Goal: Information Seeking & Learning: Compare options

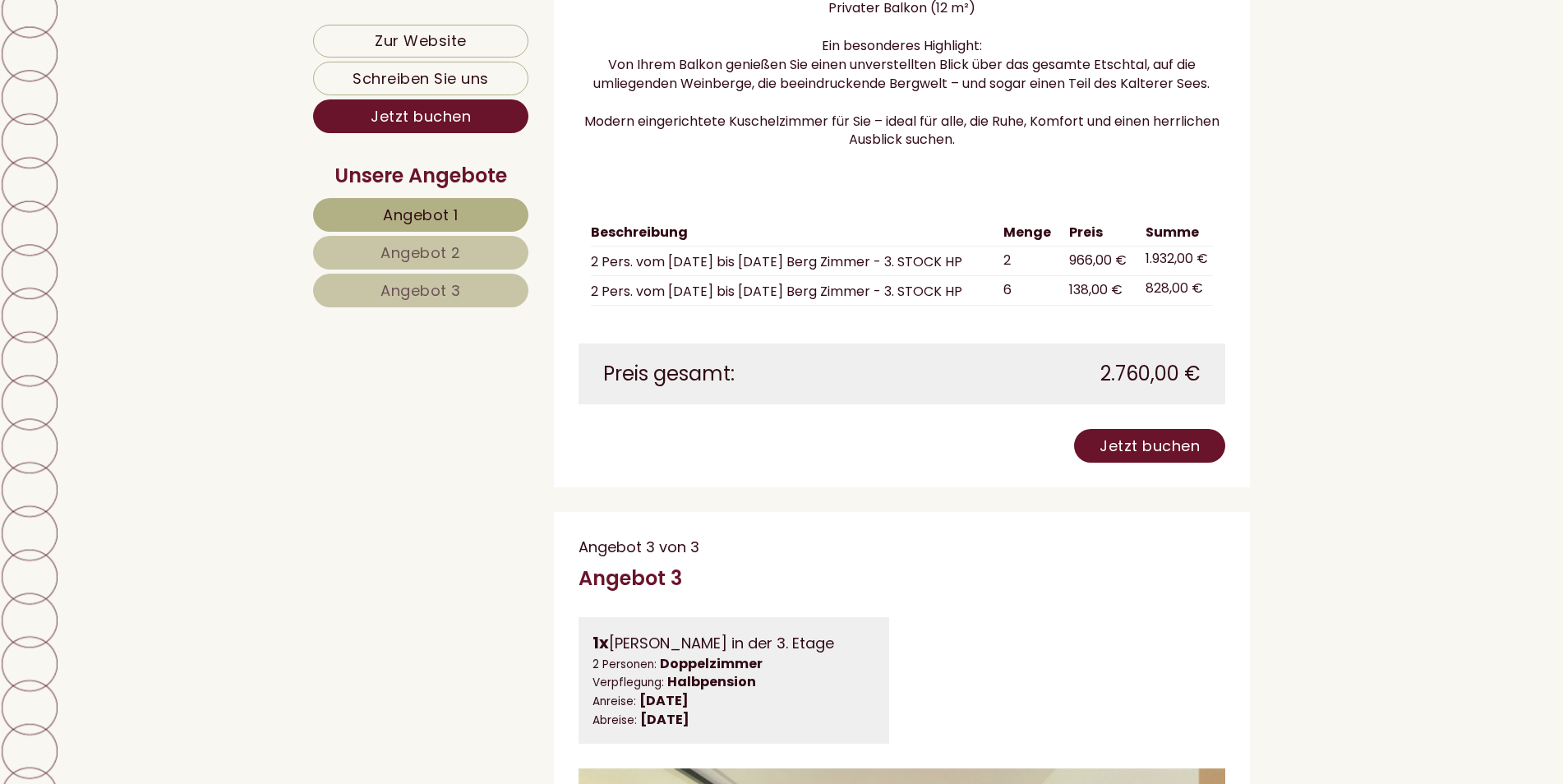
scroll to position [3614, 0]
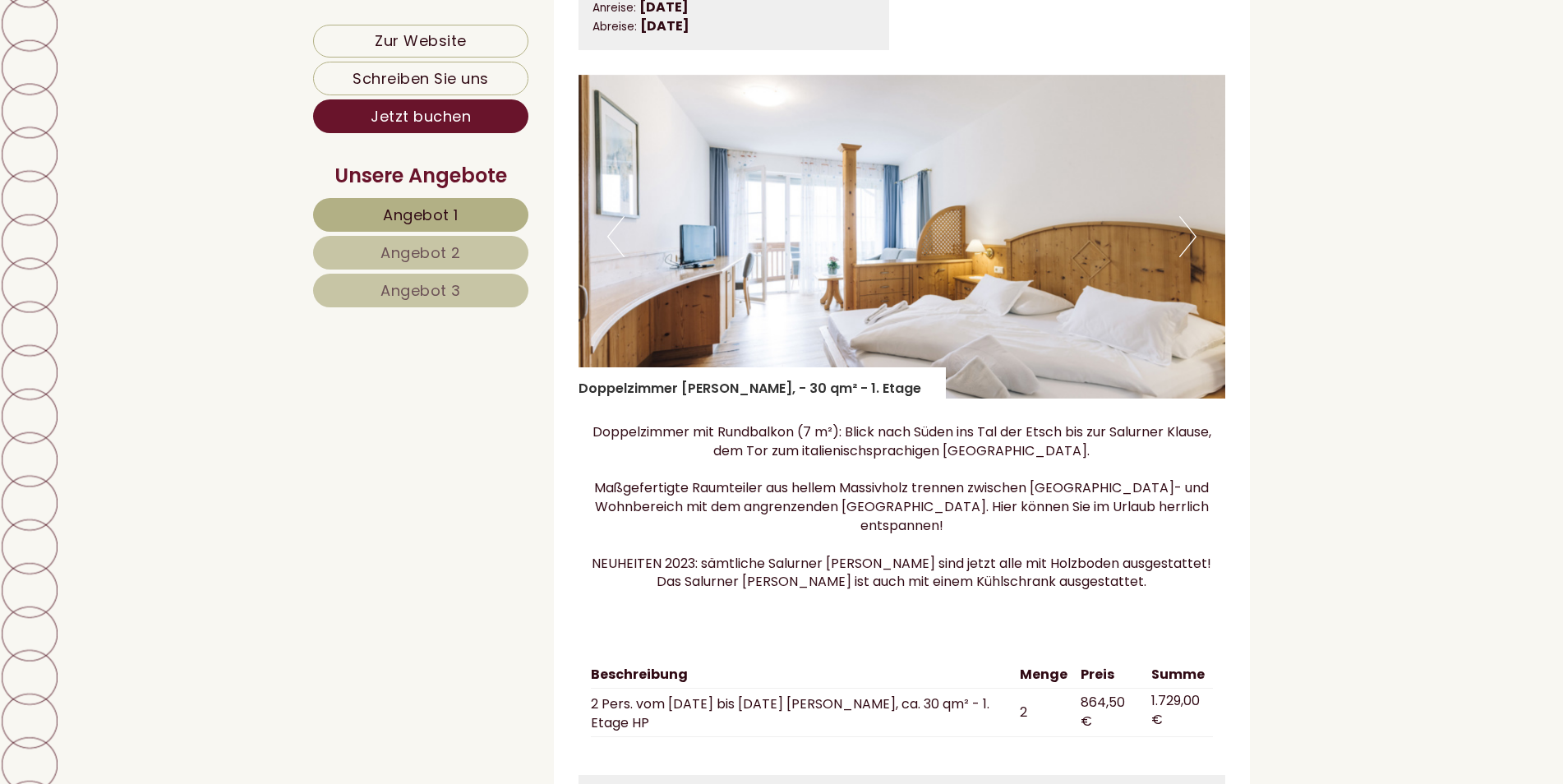
scroll to position [4025, 0]
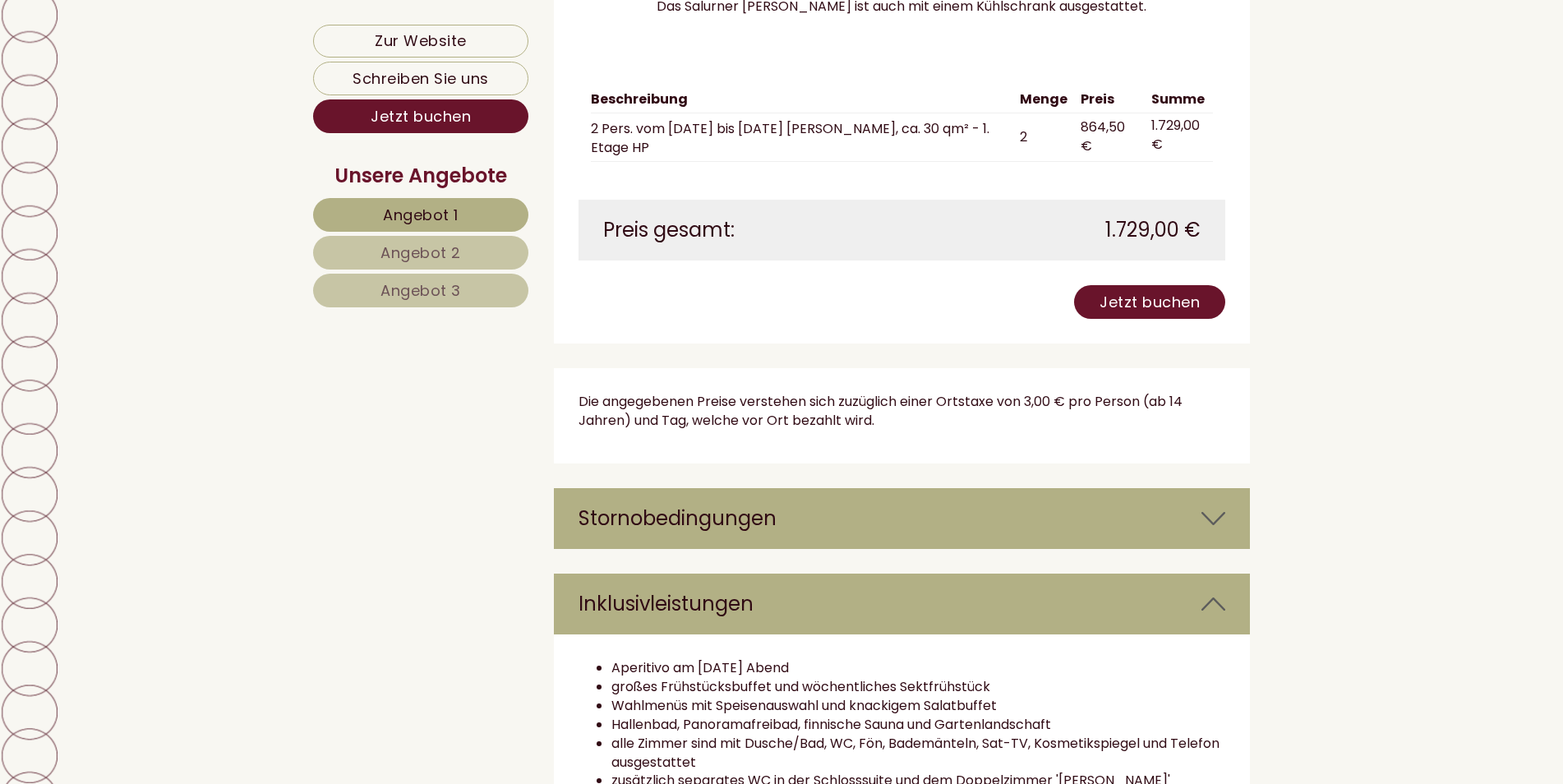
click at [396, 248] on span "Angebot 2" at bounding box center [421, 252] width 81 height 20
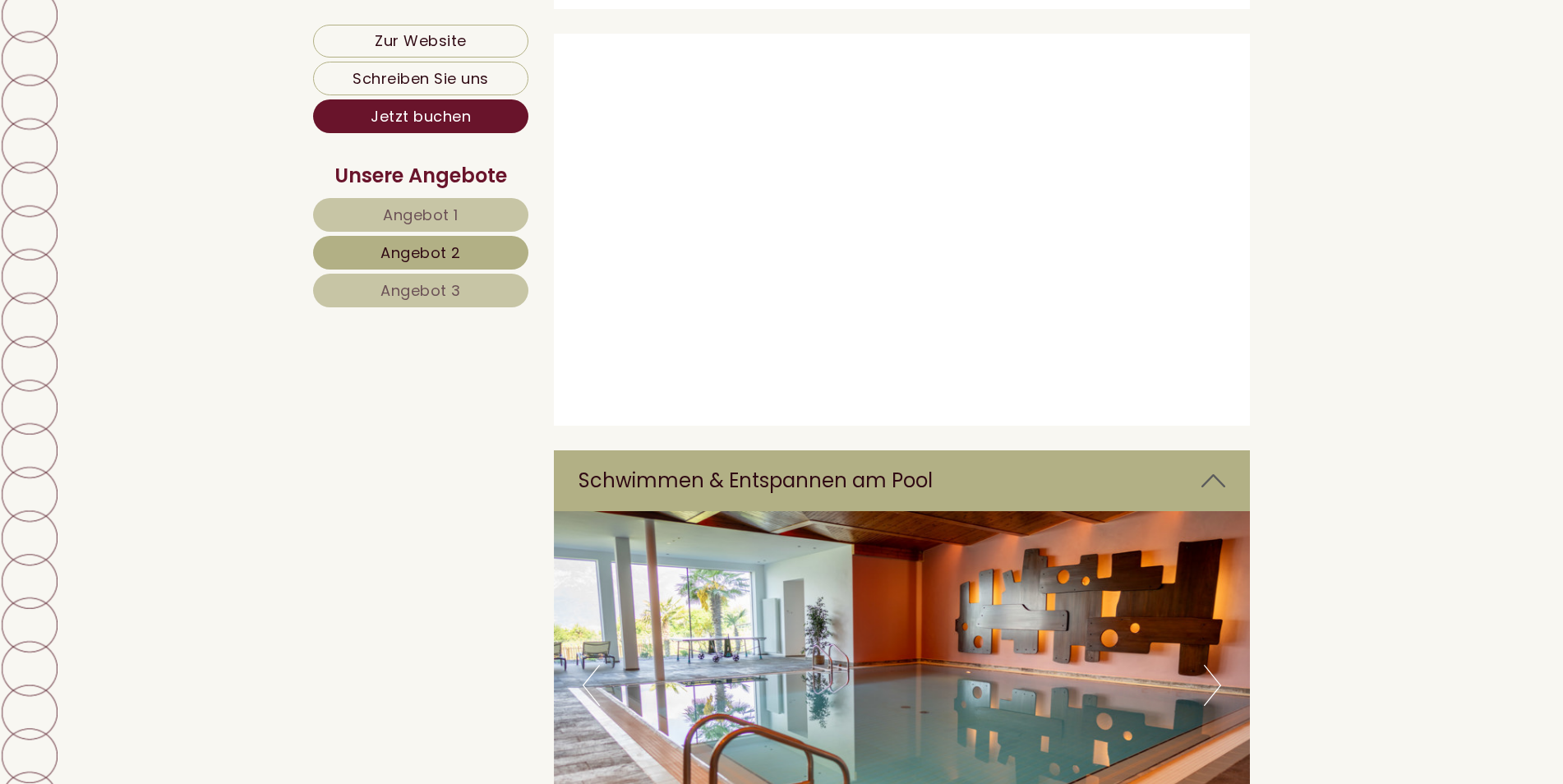
scroll to position [1157, 0]
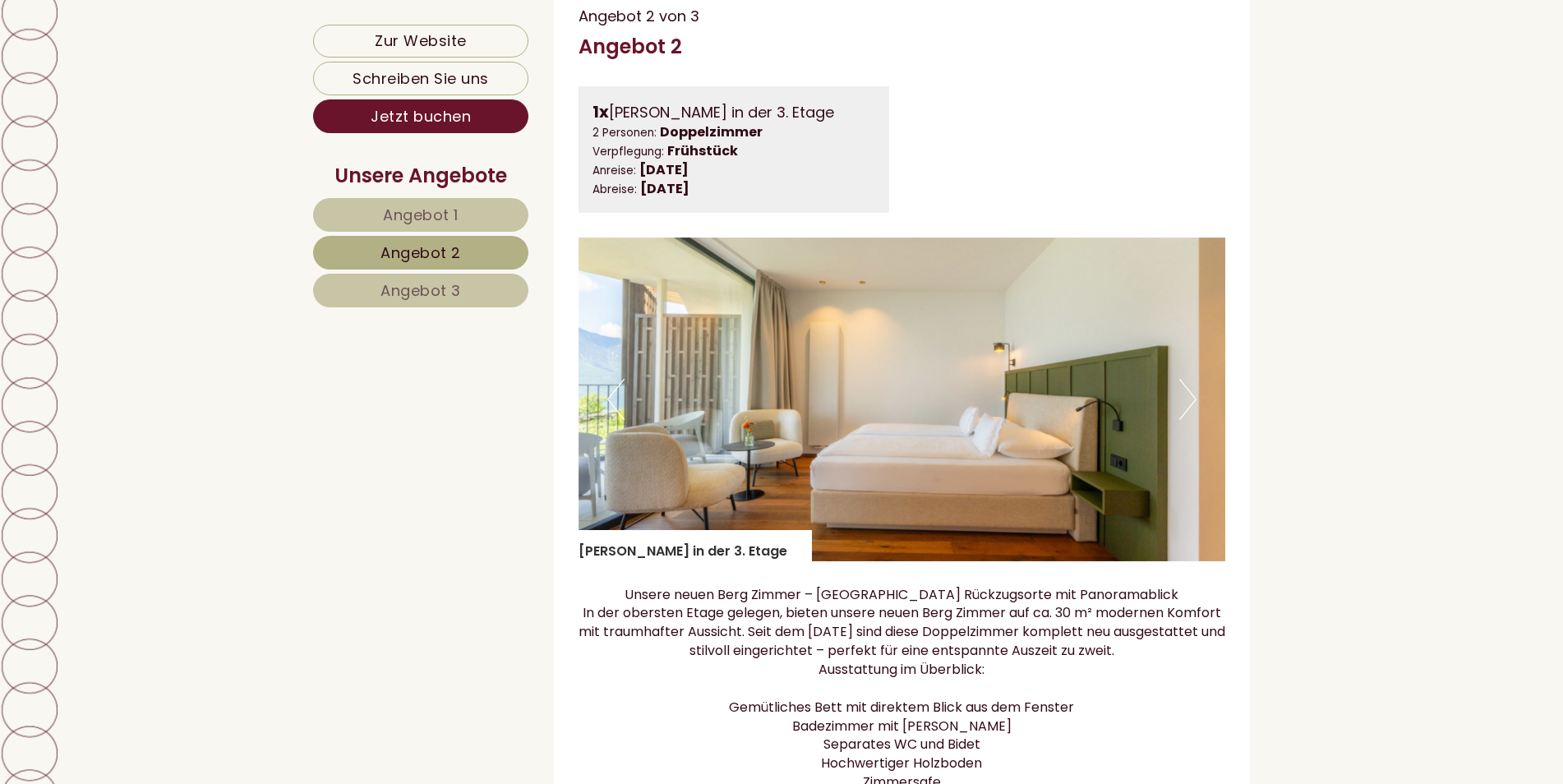
click at [396, 284] on span "Angebot 3" at bounding box center [421, 289] width 81 height 20
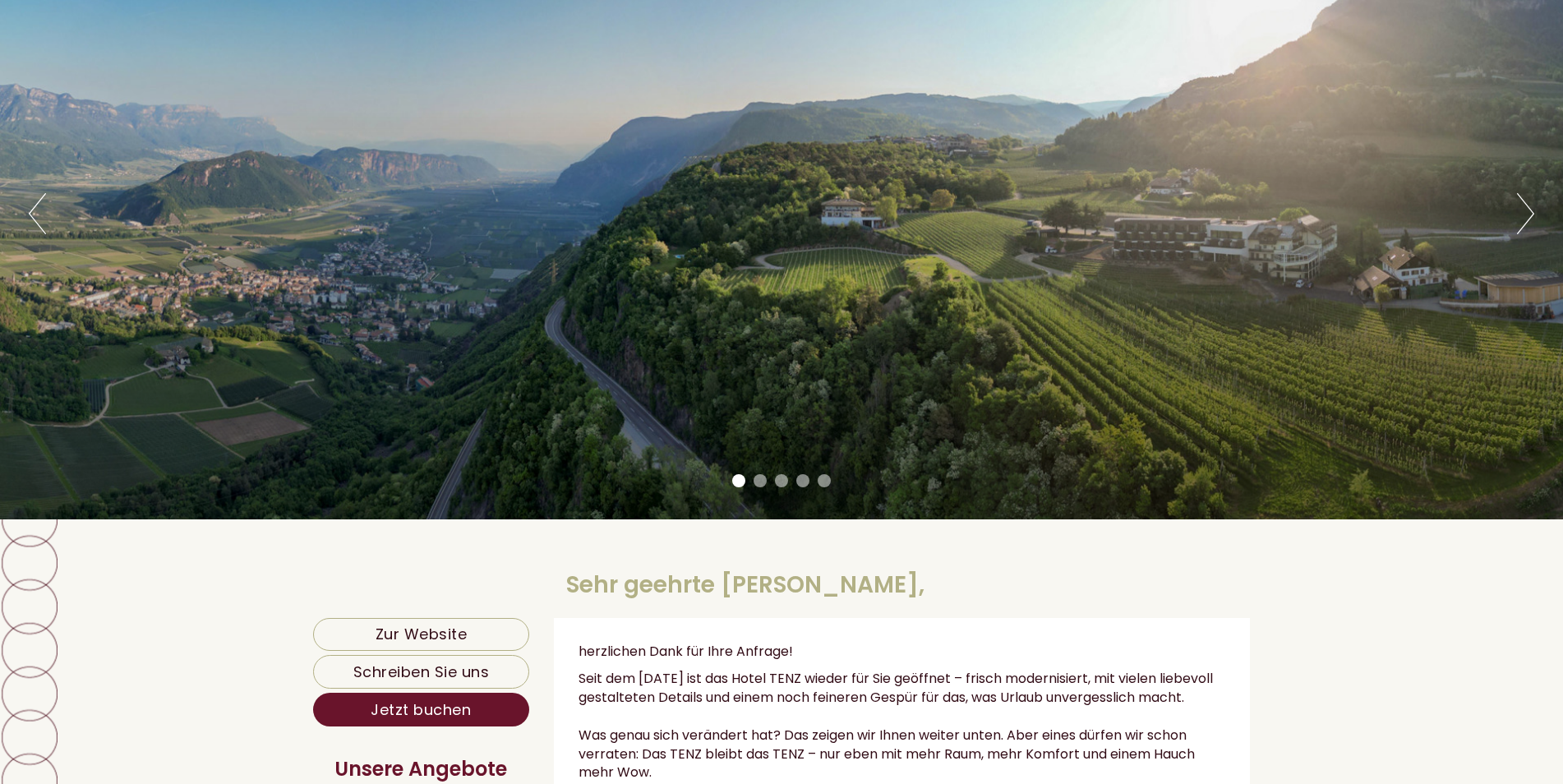
scroll to position [417, 0]
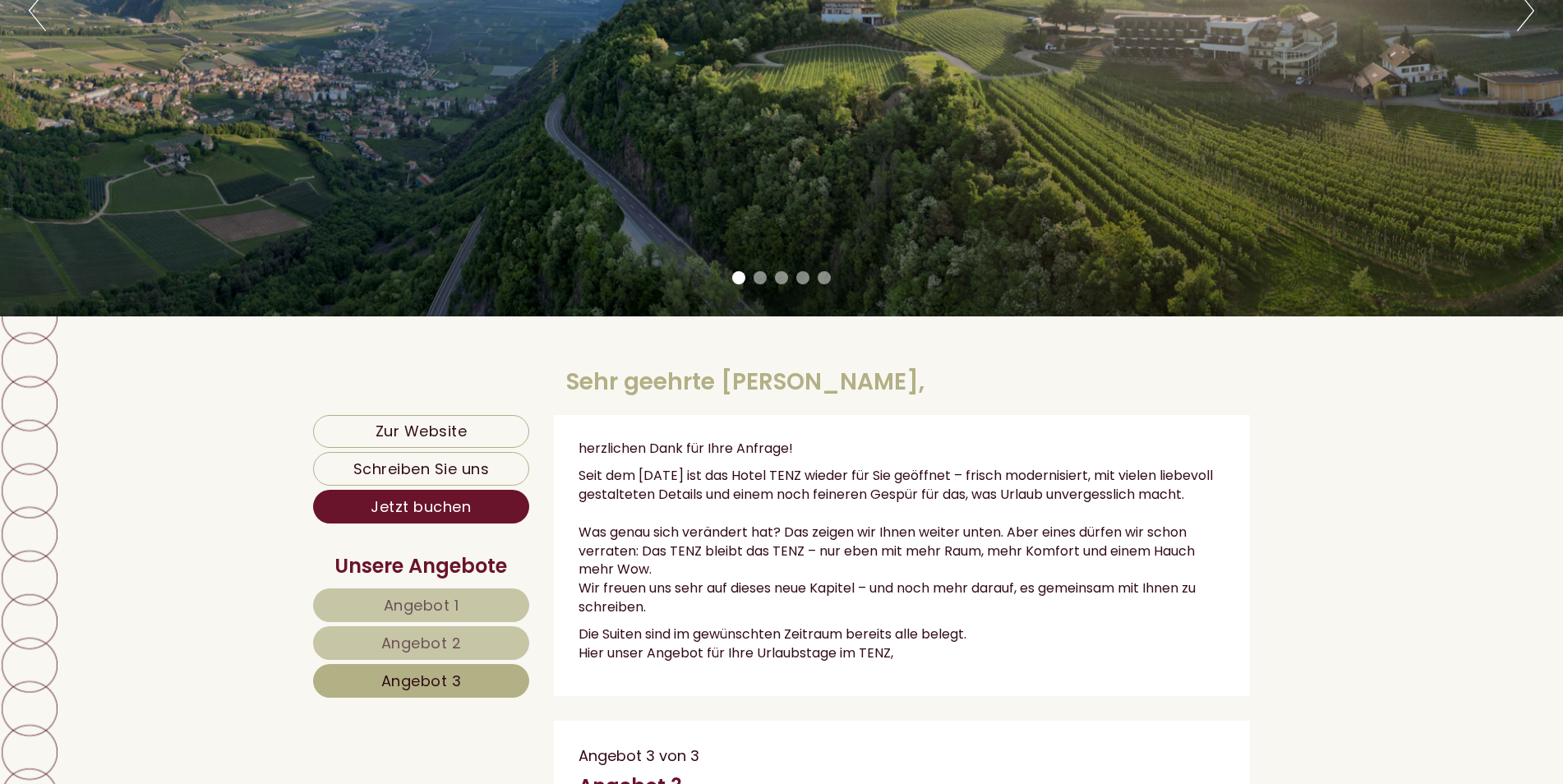
click at [398, 597] on span "Angebot 1" at bounding box center [421, 604] width 75 height 20
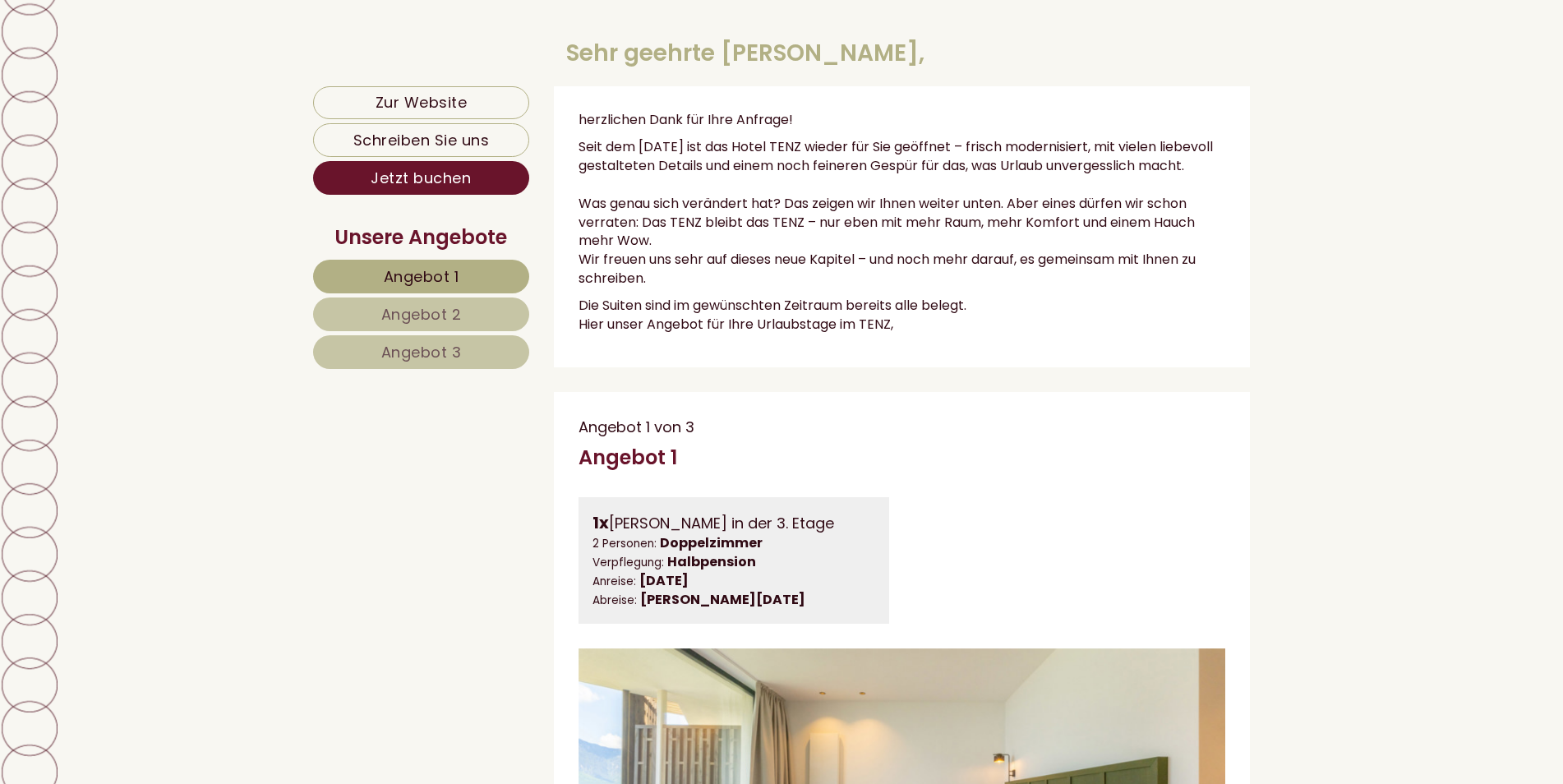
click at [461, 310] on link "Angebot 2" at bounding box center [421, 314] width 216 height 33
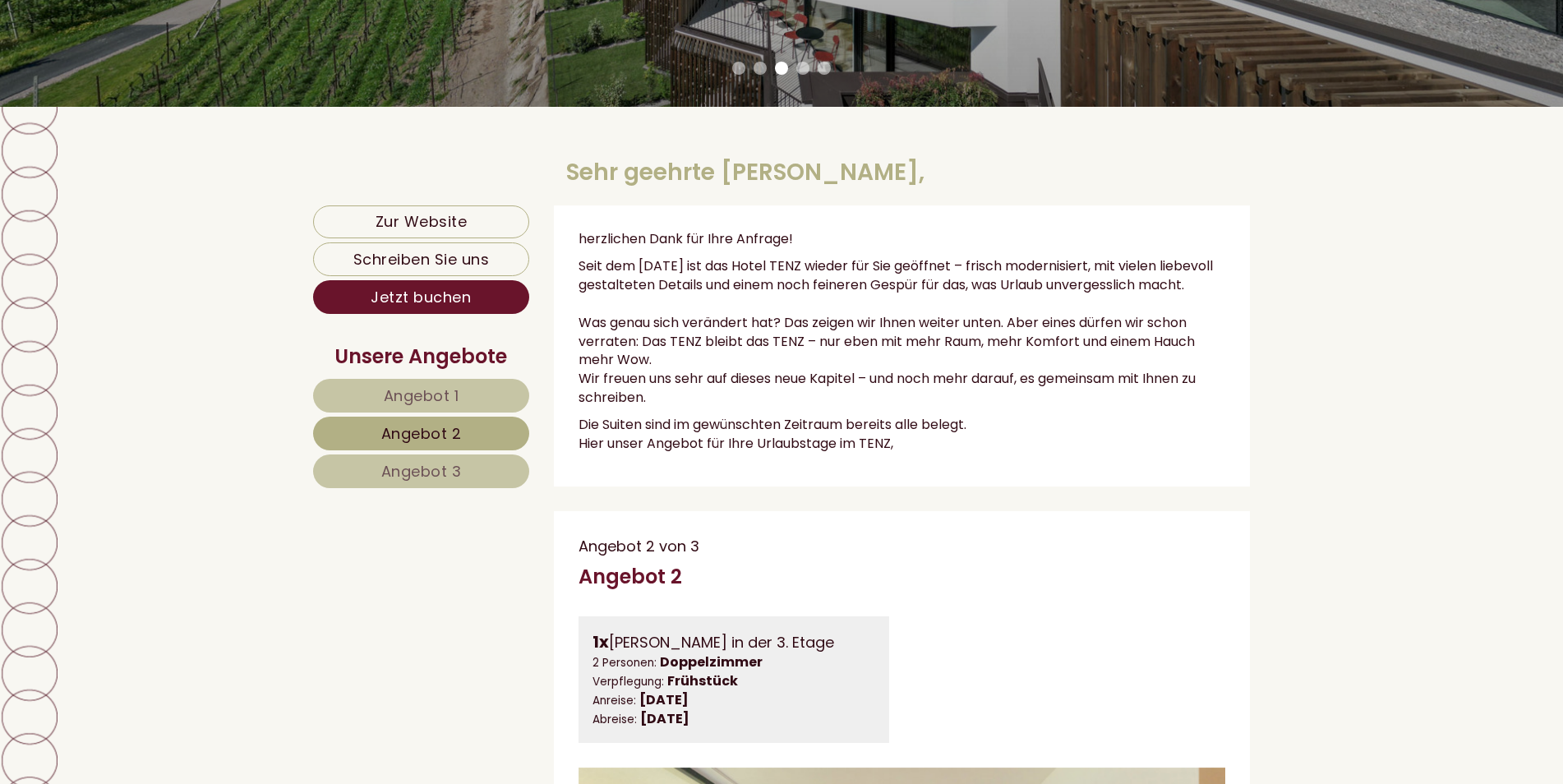
scroll to position [745, 0]
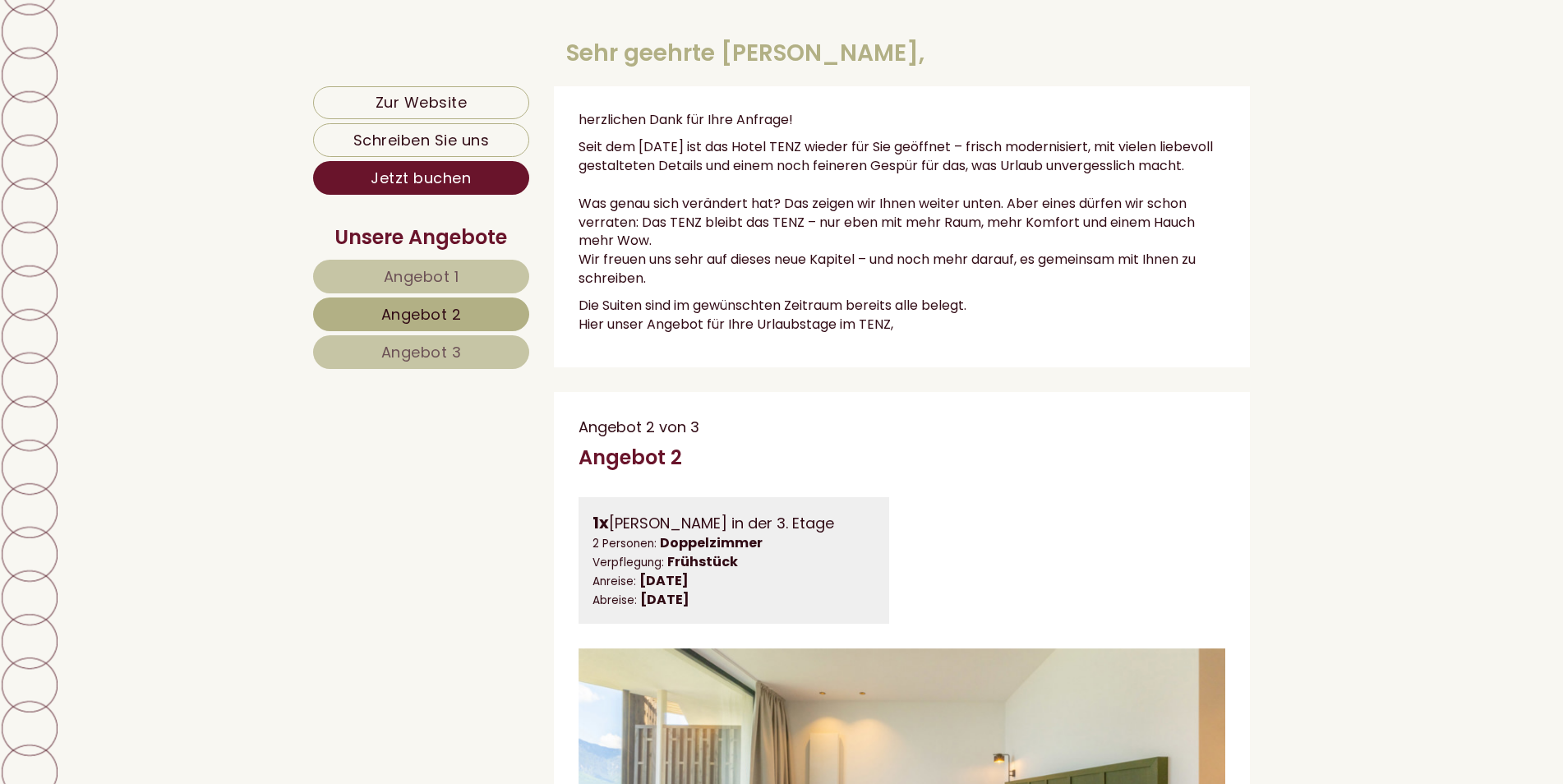
click at [472, 282] on link "Angebot 1" at bounding box center [421, 276] width 216 height 33
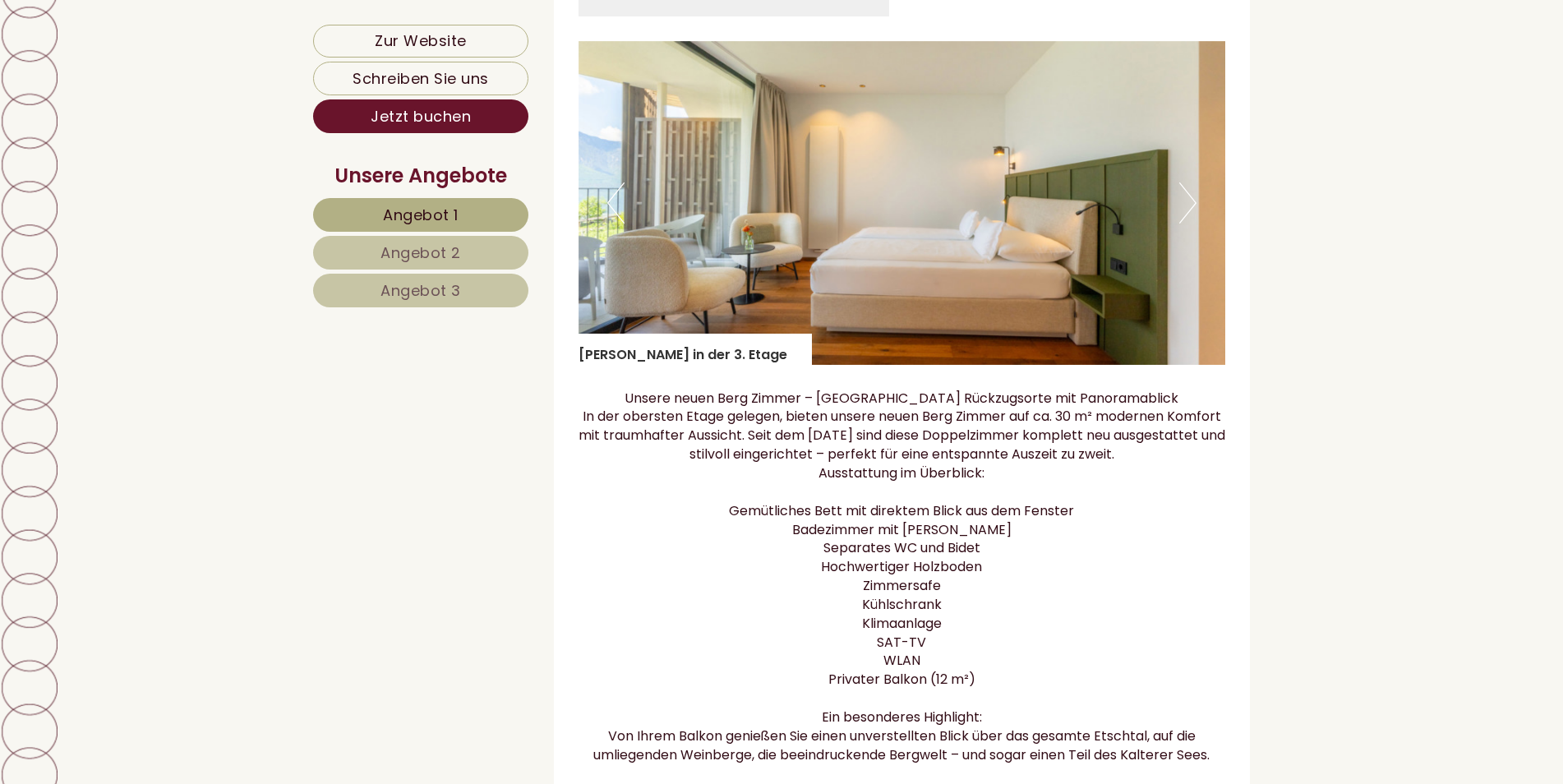
scroll to position [1650, 0]
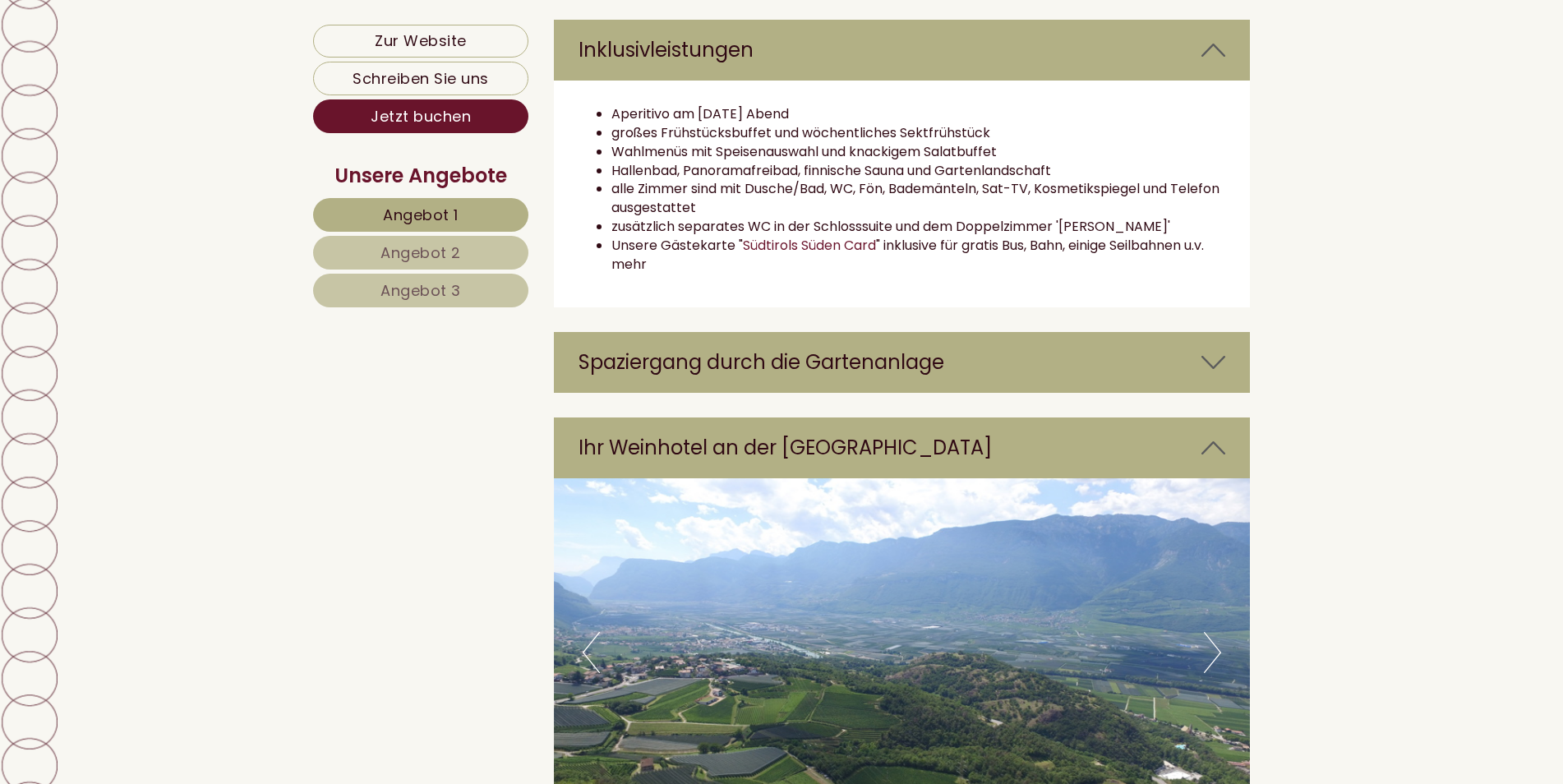
click at [413, 289] on span "Angebot 3" at bounding box center [421, 289] width 81 height 20
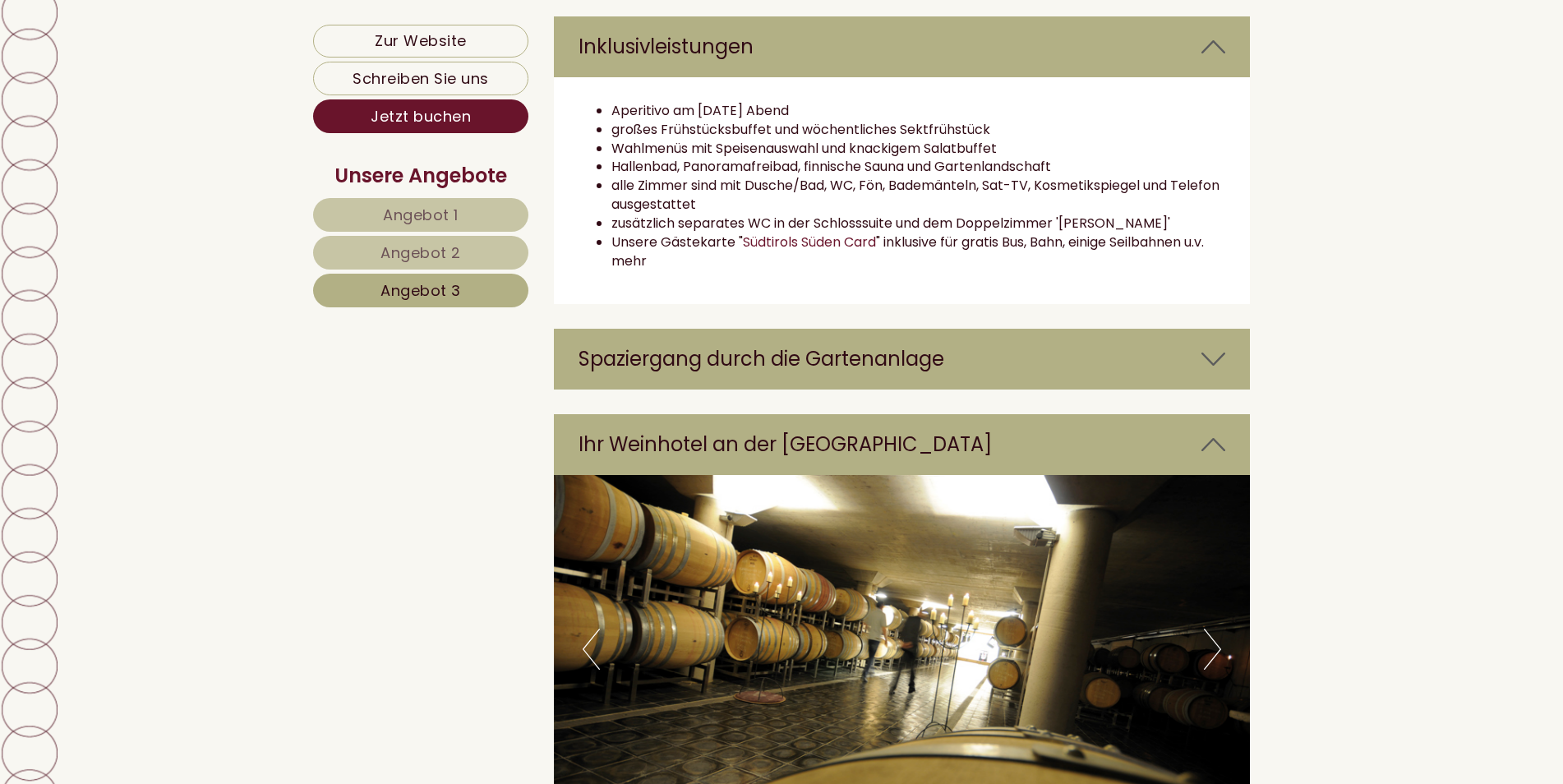
scroll to position [2882, 0]
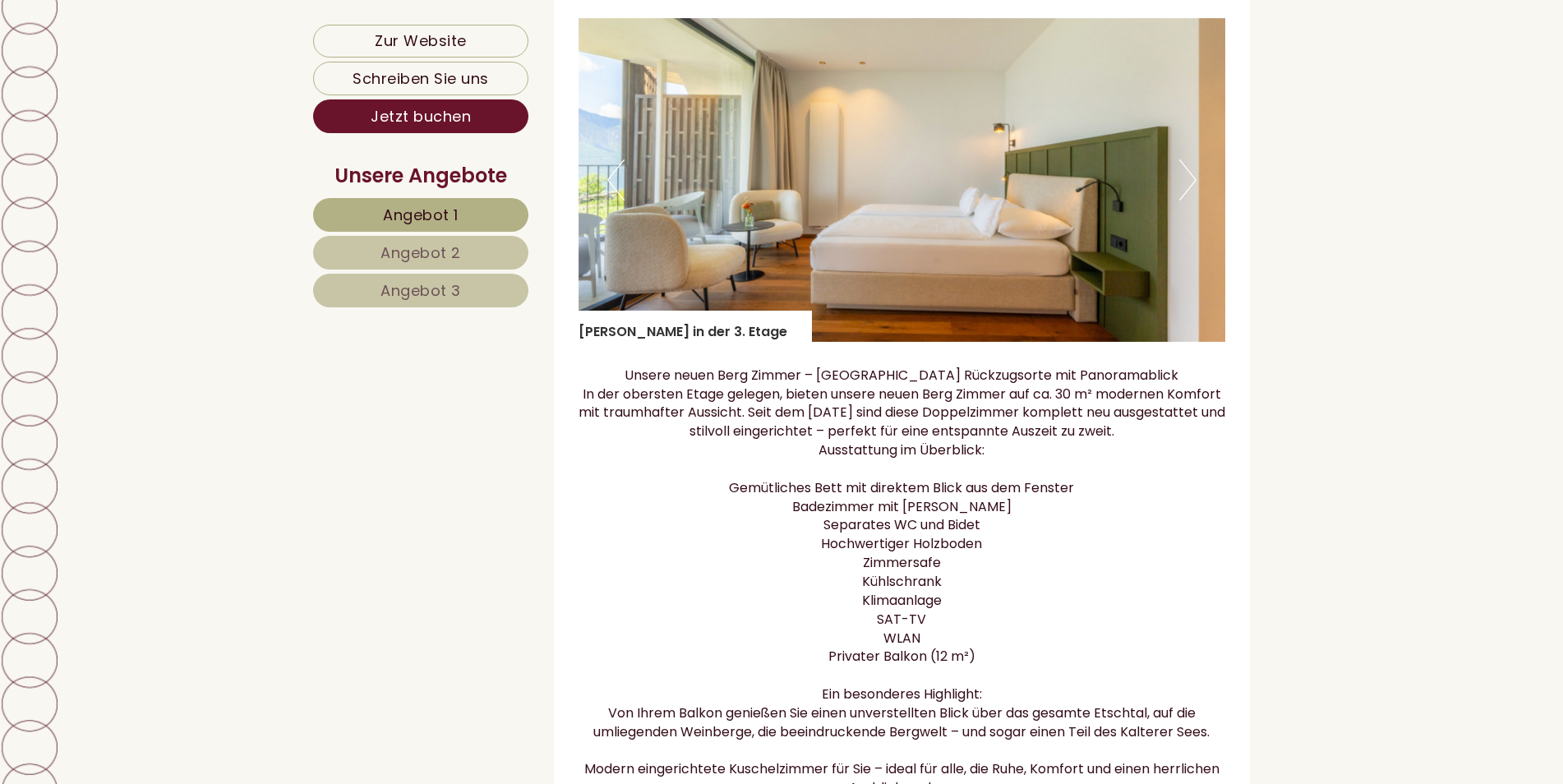
scroll to position [2793, 0]
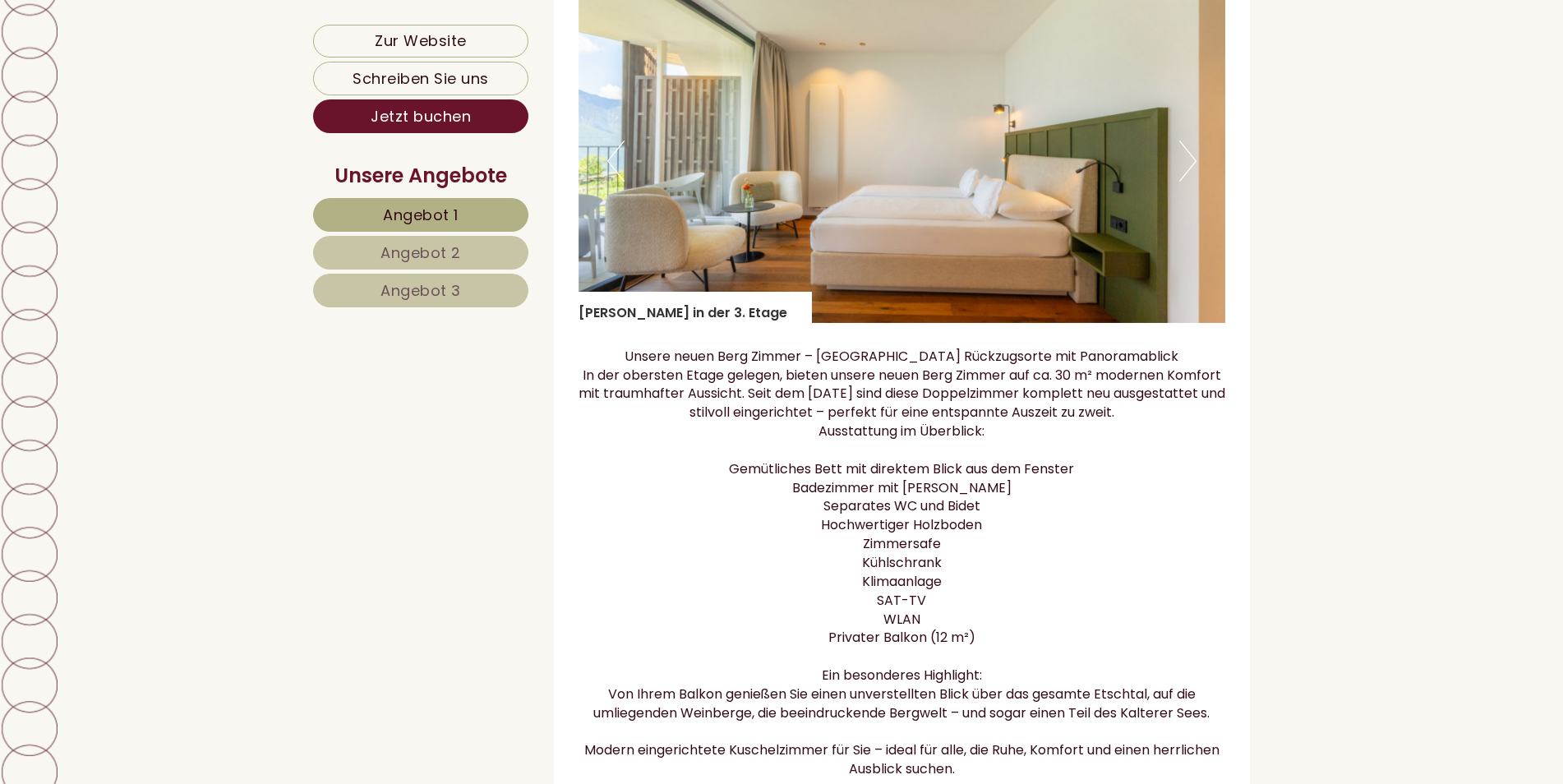
click at [1183, 172] on button "Next" at bounding box center [1188, 160] width 18 height 41
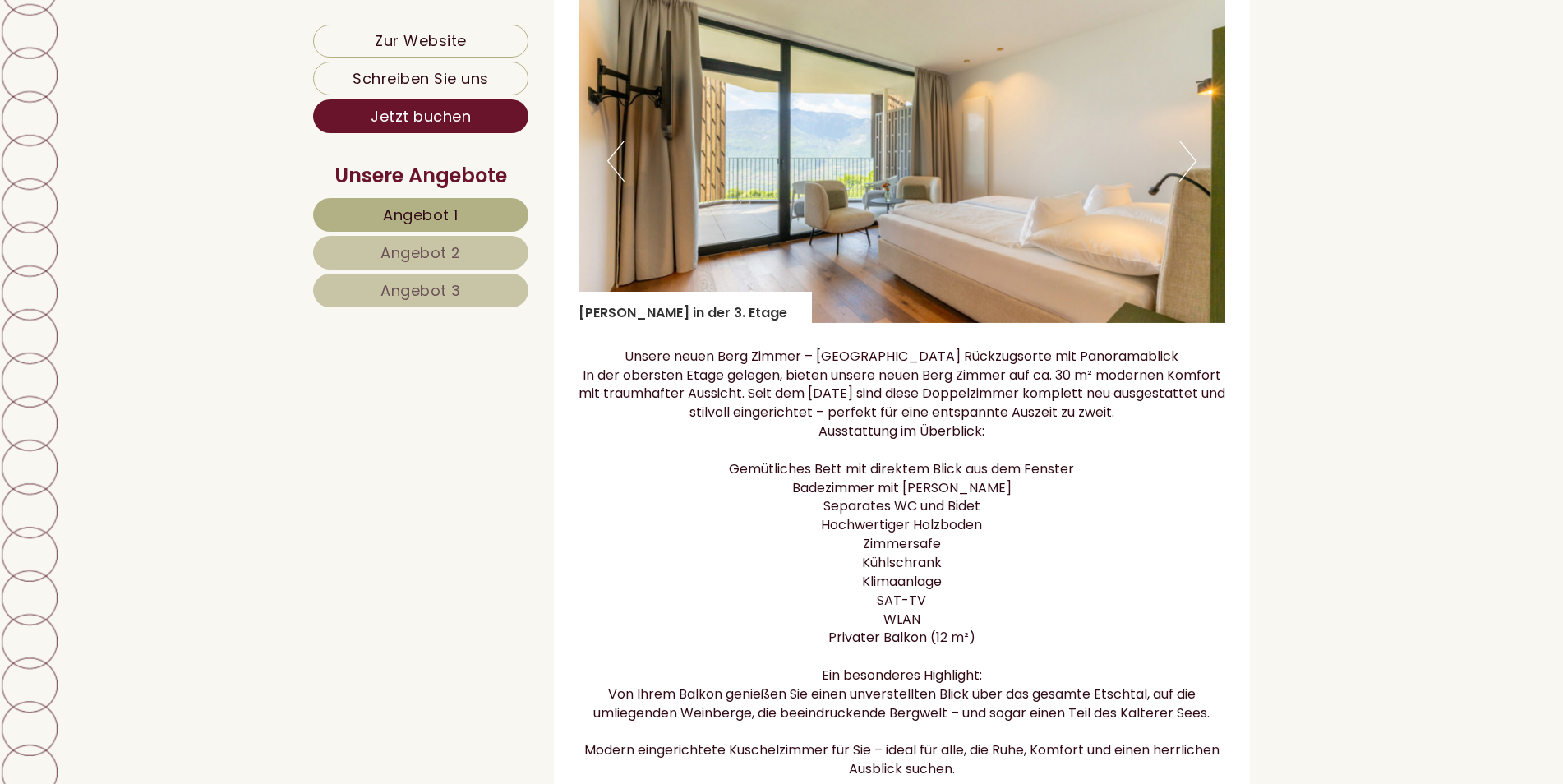
click at [1183, 172] on button "Next" at bounding box center [1188, 160] width 18 height 41
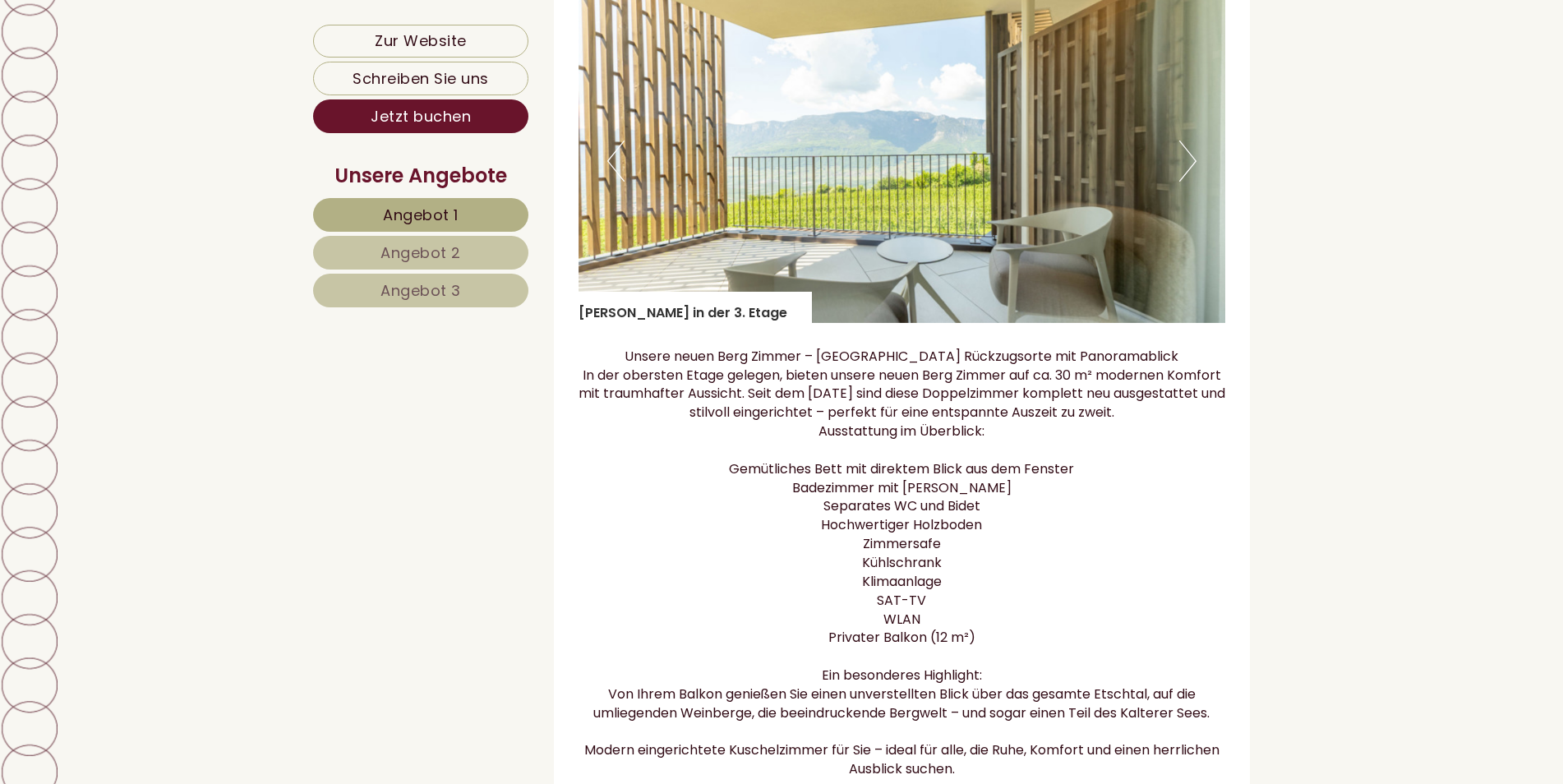
click at [1187, 182] on button "Next" at bounding box center [1188, 160] width 18 height 41
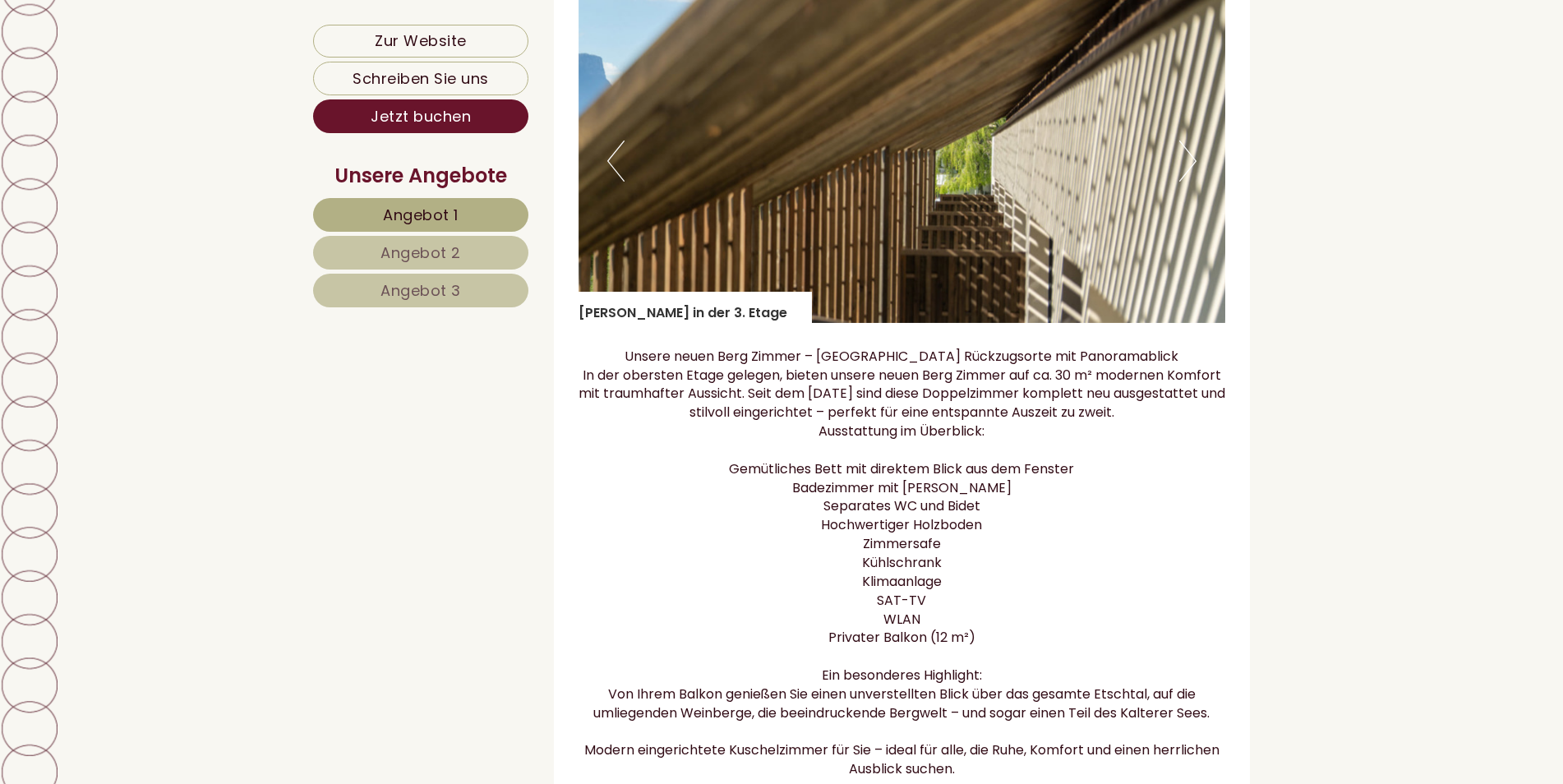
click at [1187, 182] on button "Next" at bounding box center [1188, 160] width 18 height 41
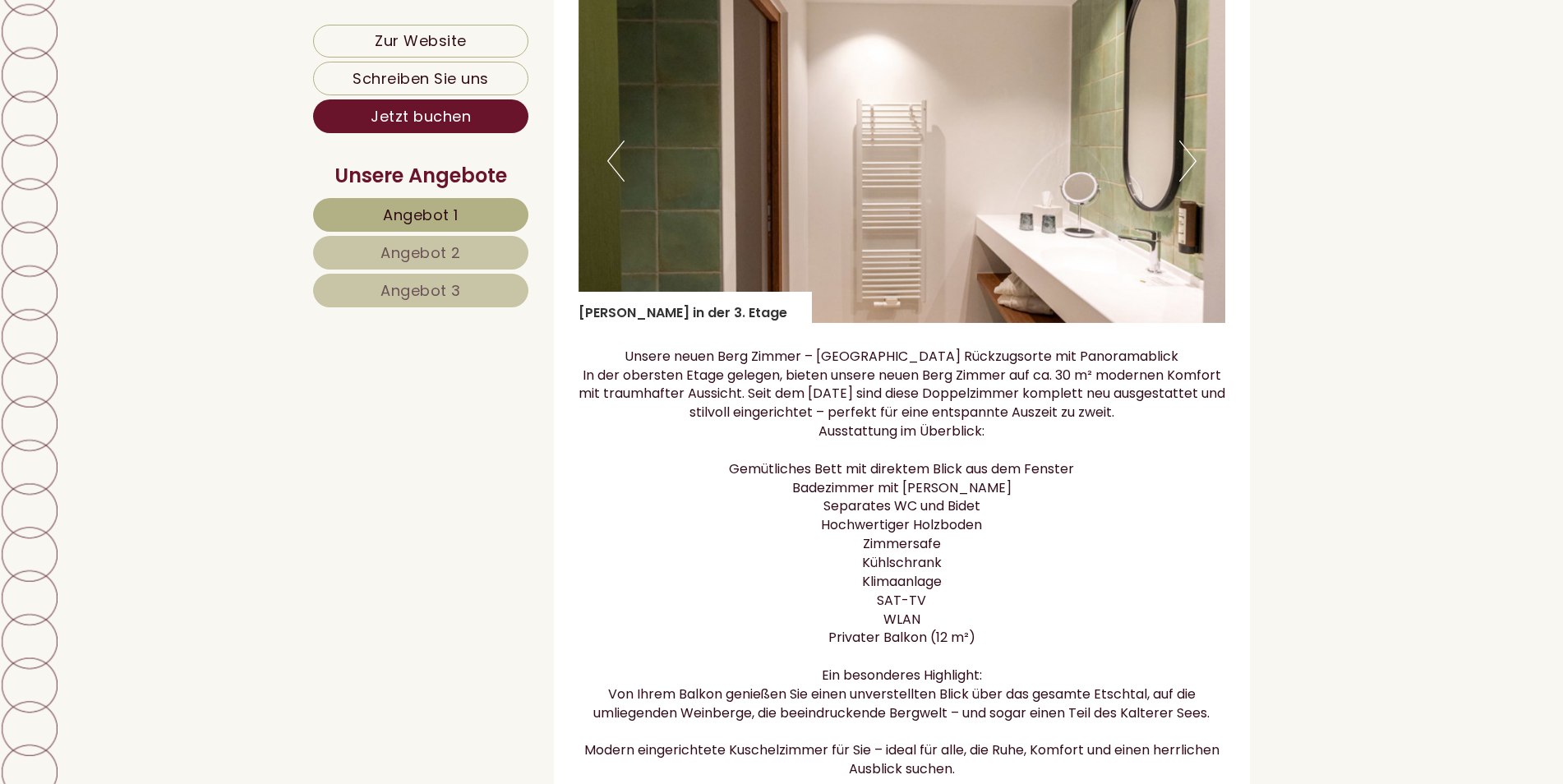
click at [1187, 169] on button "Next" at bounding box center [1188, 160] width 18 height 41
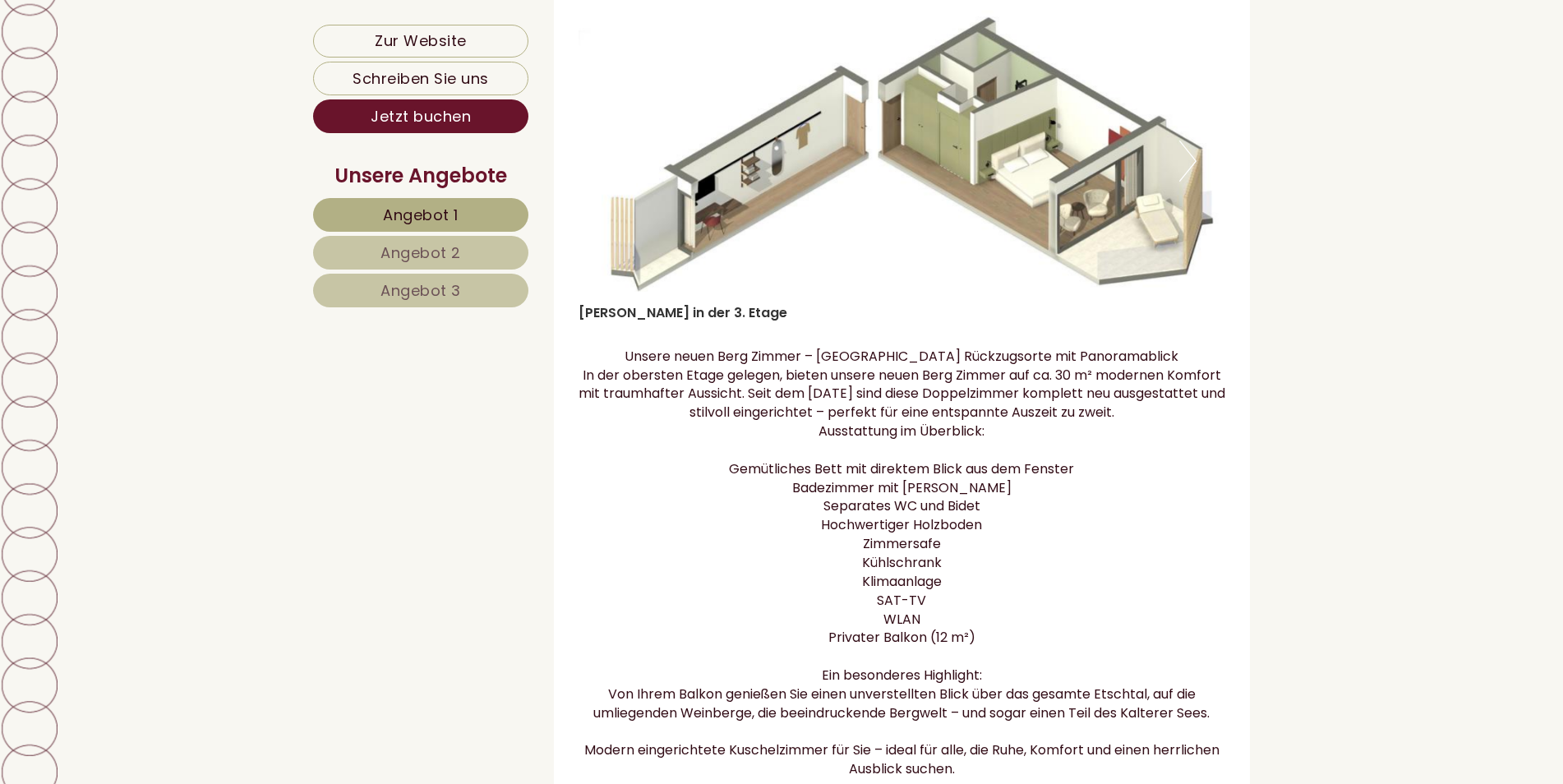
click at [1187, 169] on button "Next" at bounding box center [1188, 160] width 18 height 41
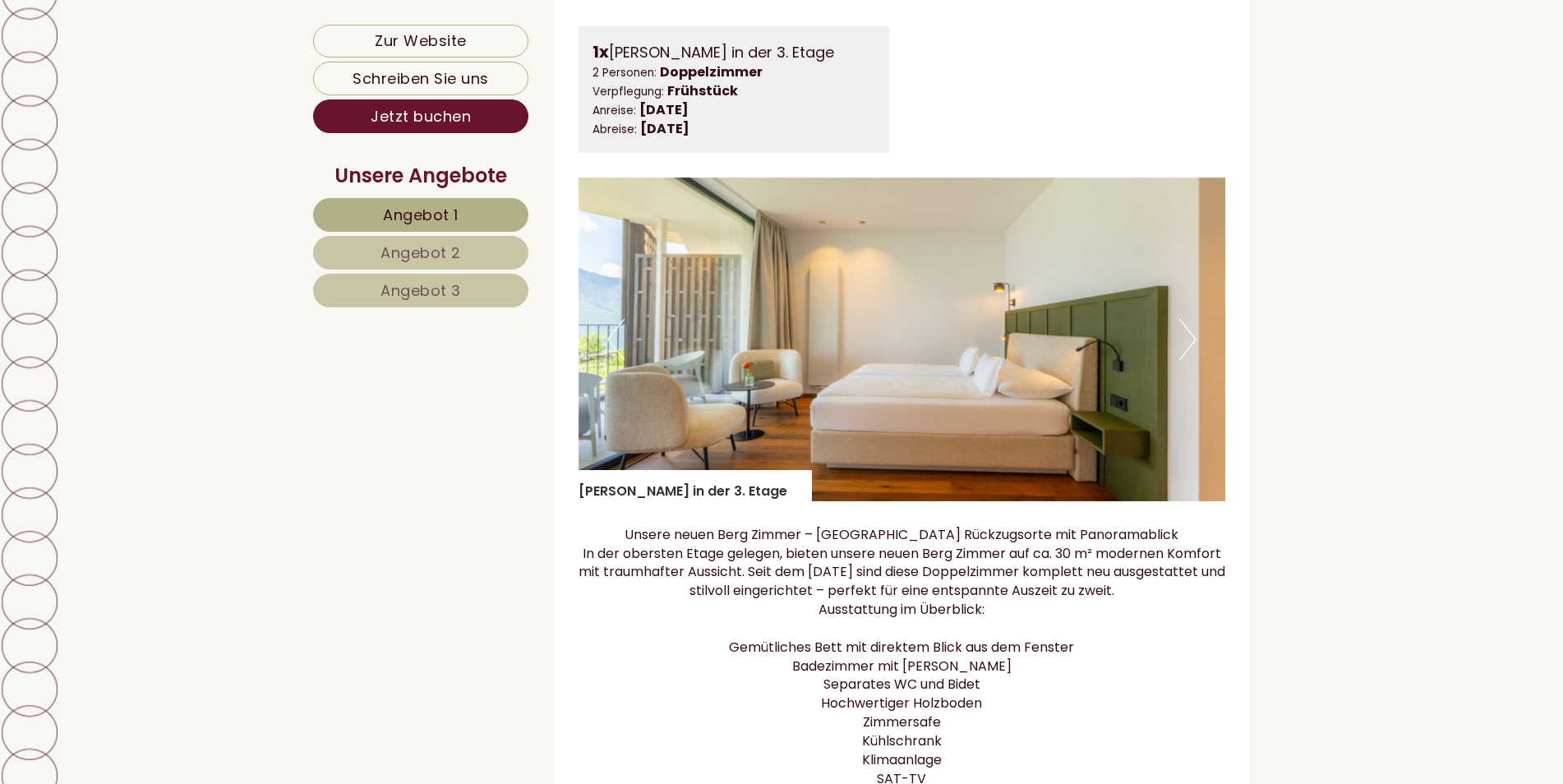
scroll to position [2382, 0]
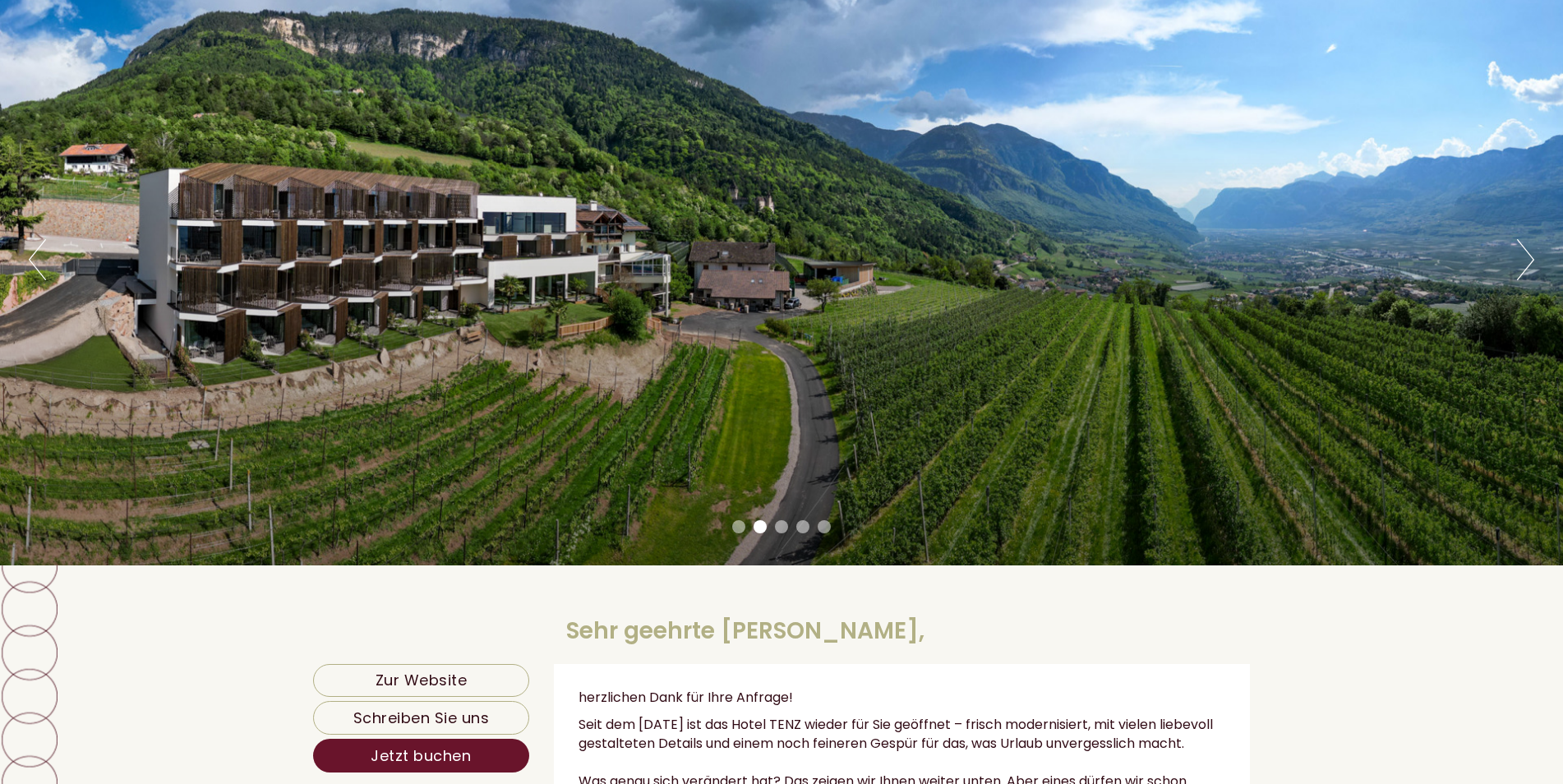
scroll to position [164, 0]
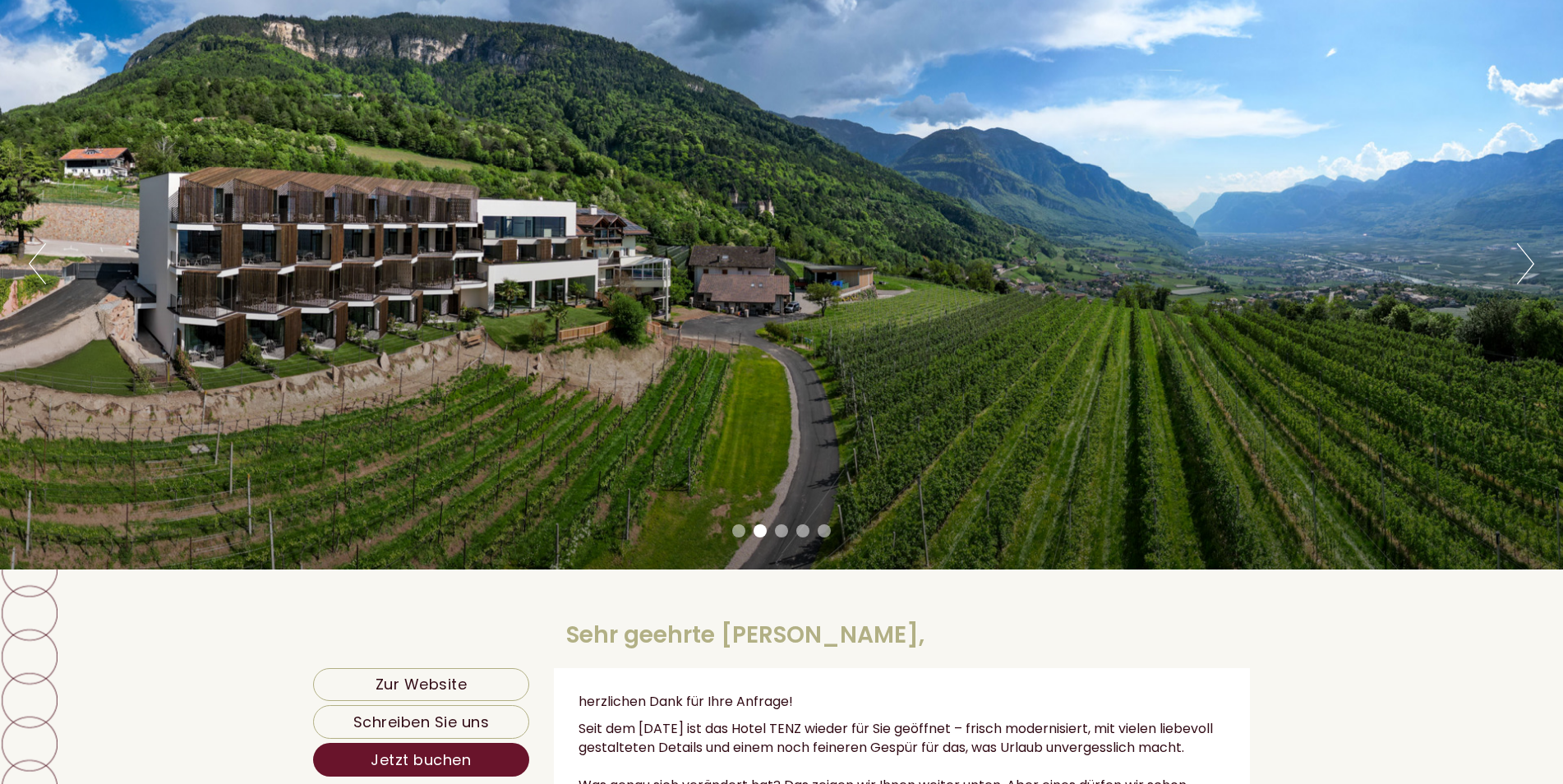
click at [779, 527] on li "3" at bounding box center [781, 531] width 13 height 13
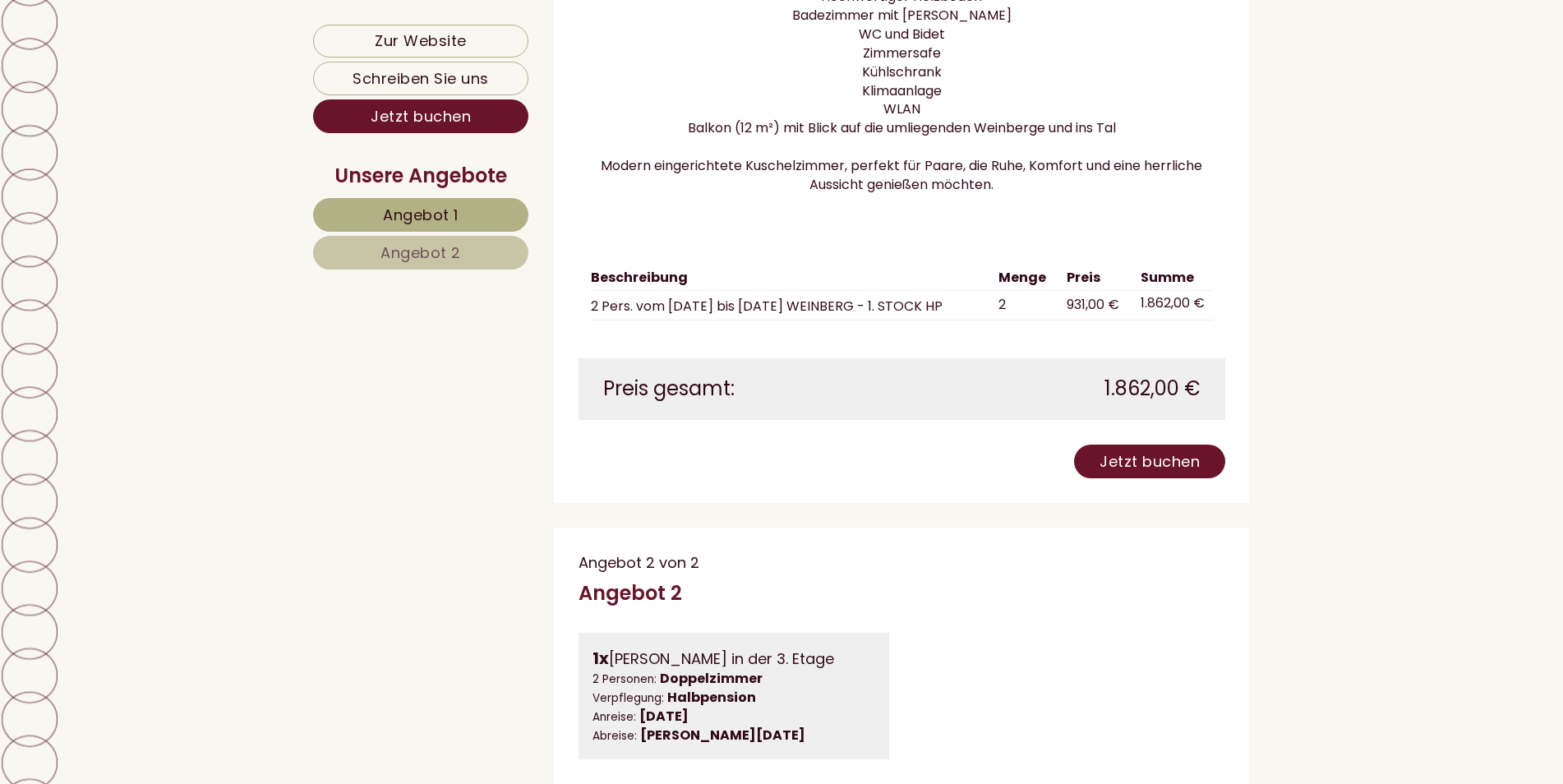
scroll to position [1889, 0]
